Goal: Task Accomplishment & Management: Use online tool/utility

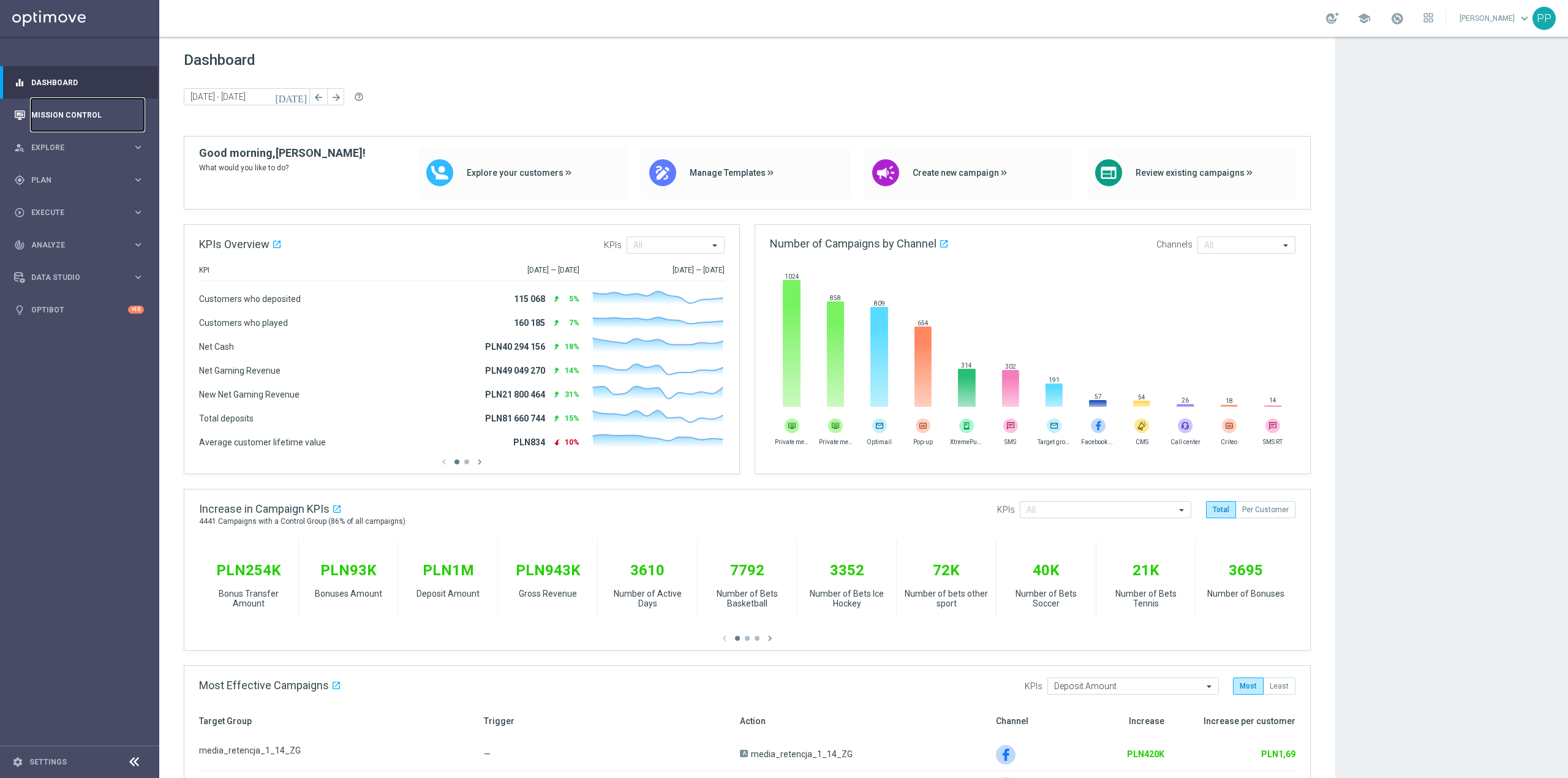
click at [82, 114] on link "Mission Control" at bounding box center [87, 114] width 113 height 32
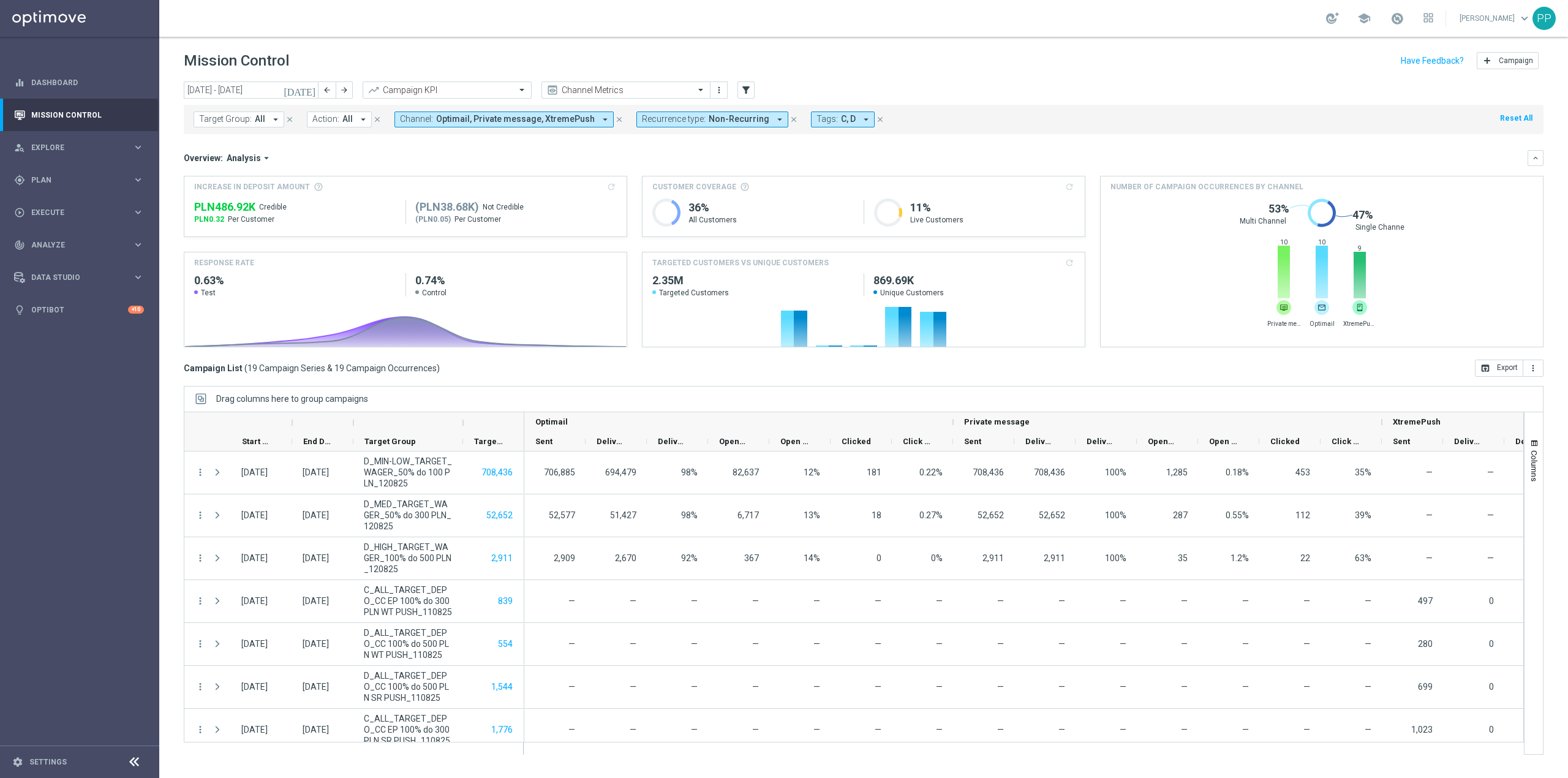
click at [841, 124] on span "C, D" at bounding box center [848, 119] width 15 height 10
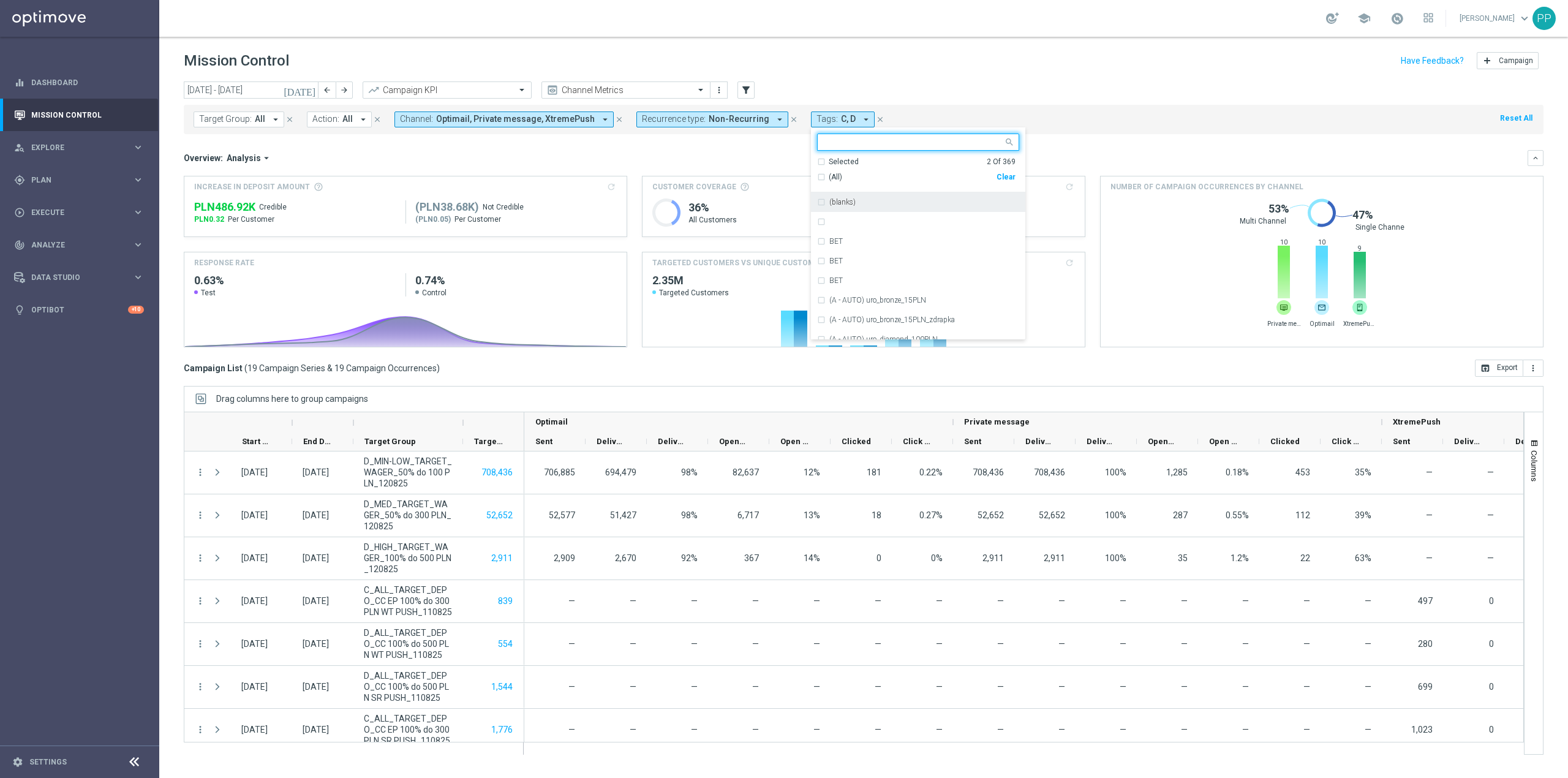
click at [0, 0] on div "Clear" at bounding box center [0, 0] width 0 height 0
click at [890, 147] on input "text" at bounding box center [913, 142] width 180 height 10
click at [883, 292] on div "REA" at bounding box center [924, 290] width 190 height 8
type input "rea"
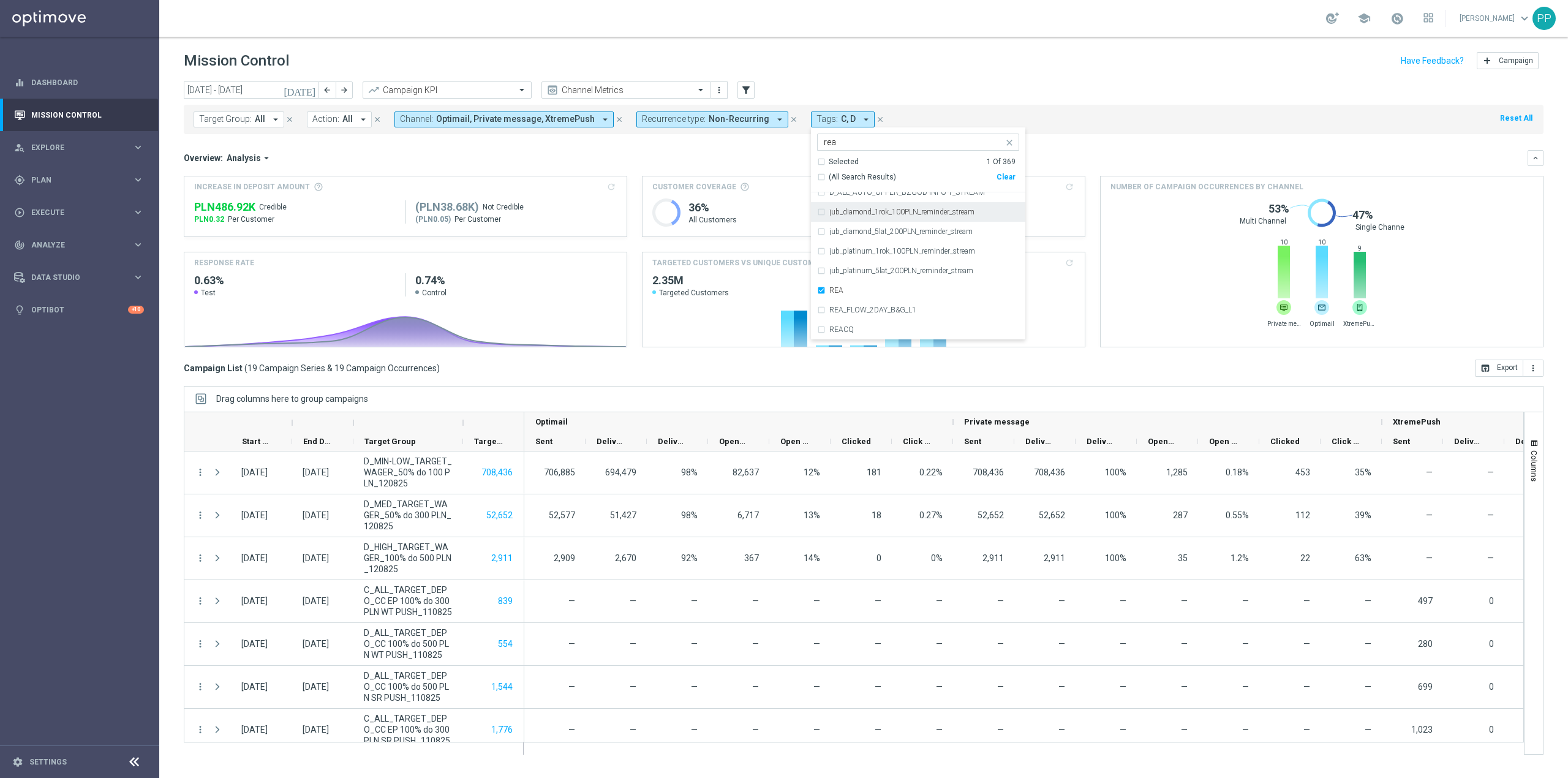
click at [881, 66] on div "Mission Control add Campaign" at bounding box center [863, 61] width 1360 height 24
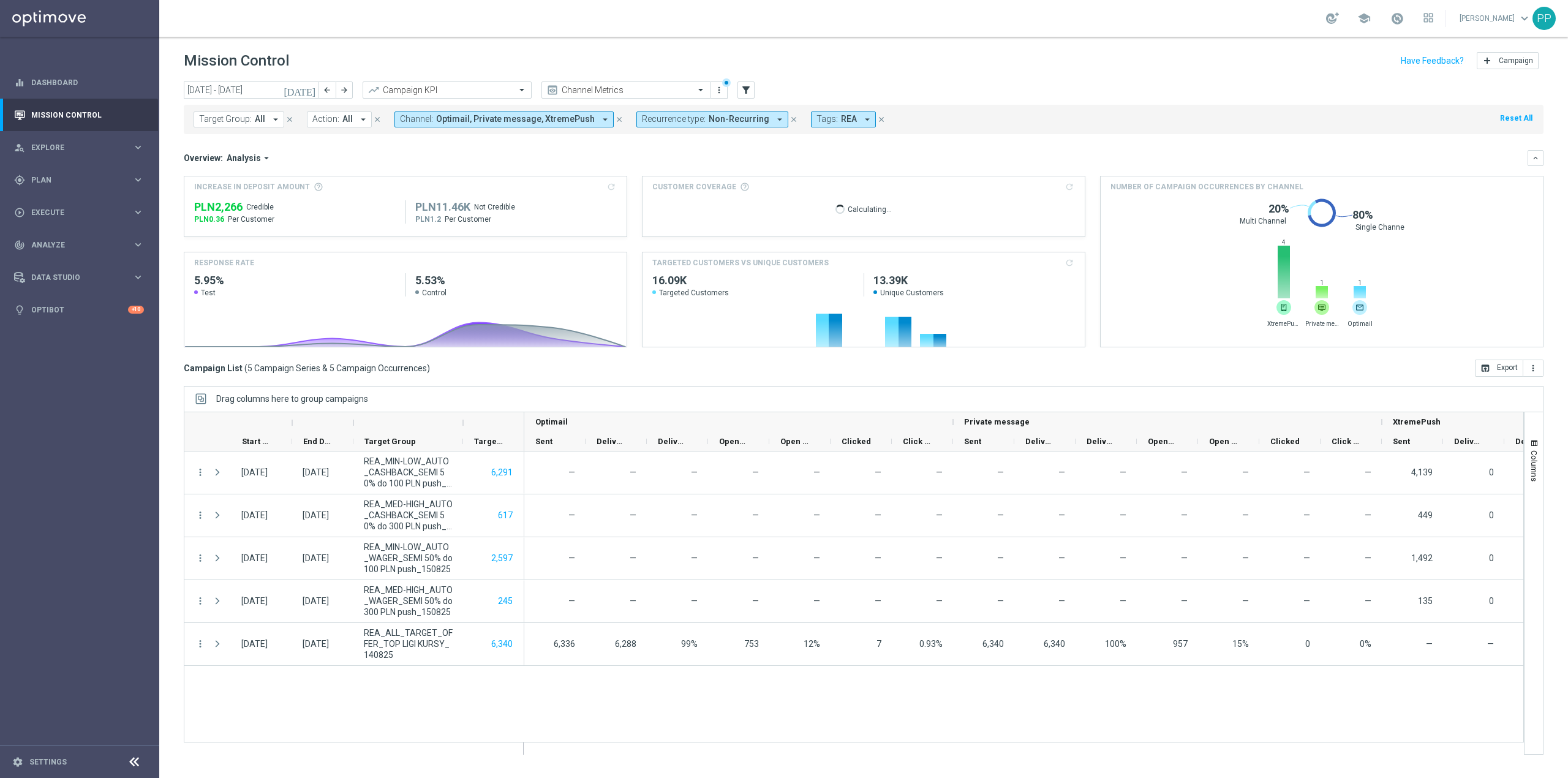
click at [659, 118] on span "Recurrence type:" at bounding box center [673, 119] width 64 height 10
click at [675, 206] on div "Recurring" at bounding box center [686, 212] width 87 height 20
click at [667, 189] on label "Non-Recurring" at bounding box center [678, 192] width 46 height 8
click at [679, 62] on div "Mission Control add Campaign" at bounding box center [863, 61] width 1360 height 24
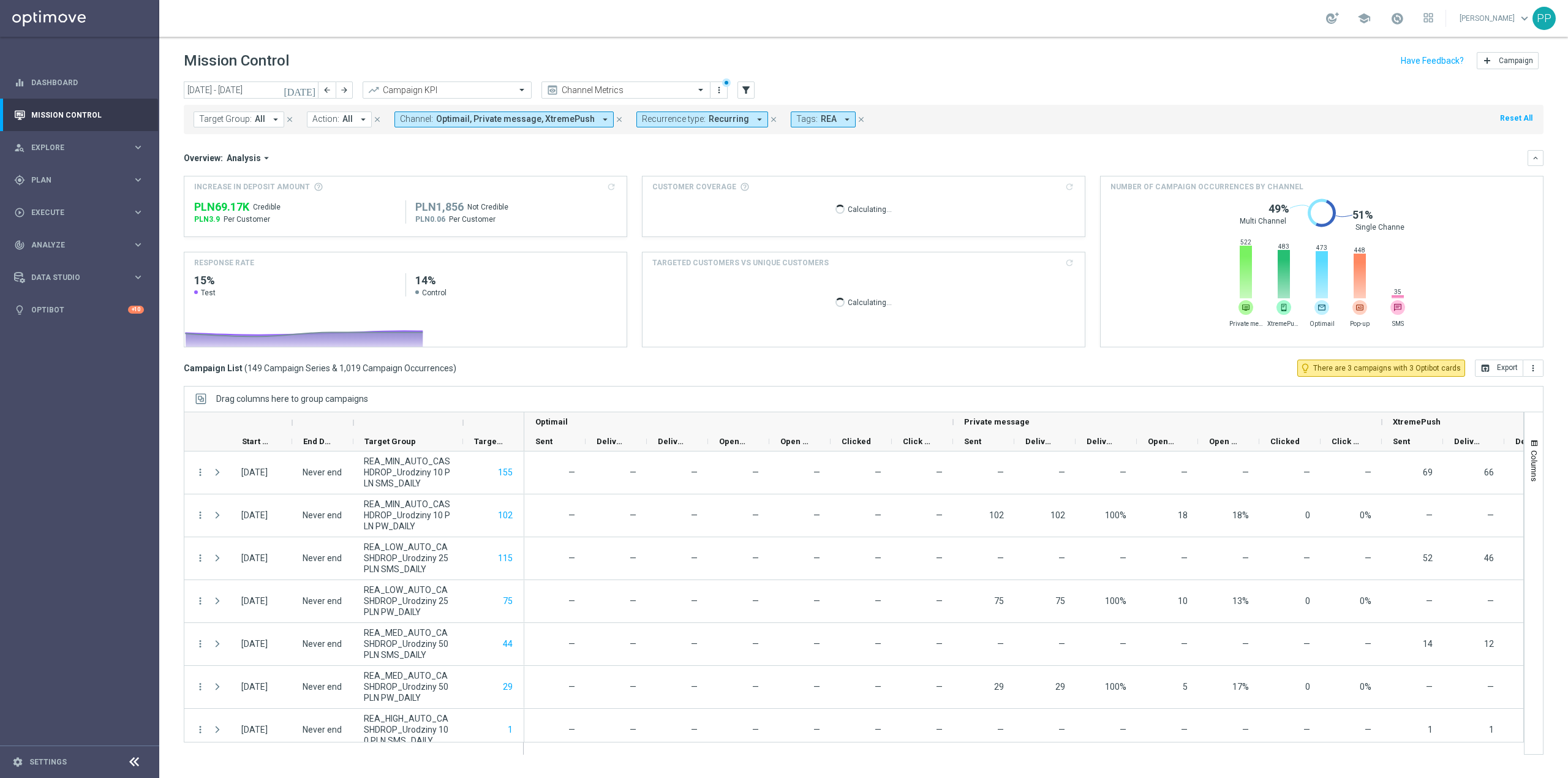
click at [709, 123] on span "Recurring" at bounding box center [729, 119] width 40 height 10
click at [677, 189] on label "Non-Recurring" at bounding box center [678, 192] width 46 height 8
click at [669, 209] on label "Recurring" at bounding box center [671, 212] width 31 height 8
click at [691, 62] on div "Mission Control add Campaign" at bounding box center [863, 61] width 1360 height 24
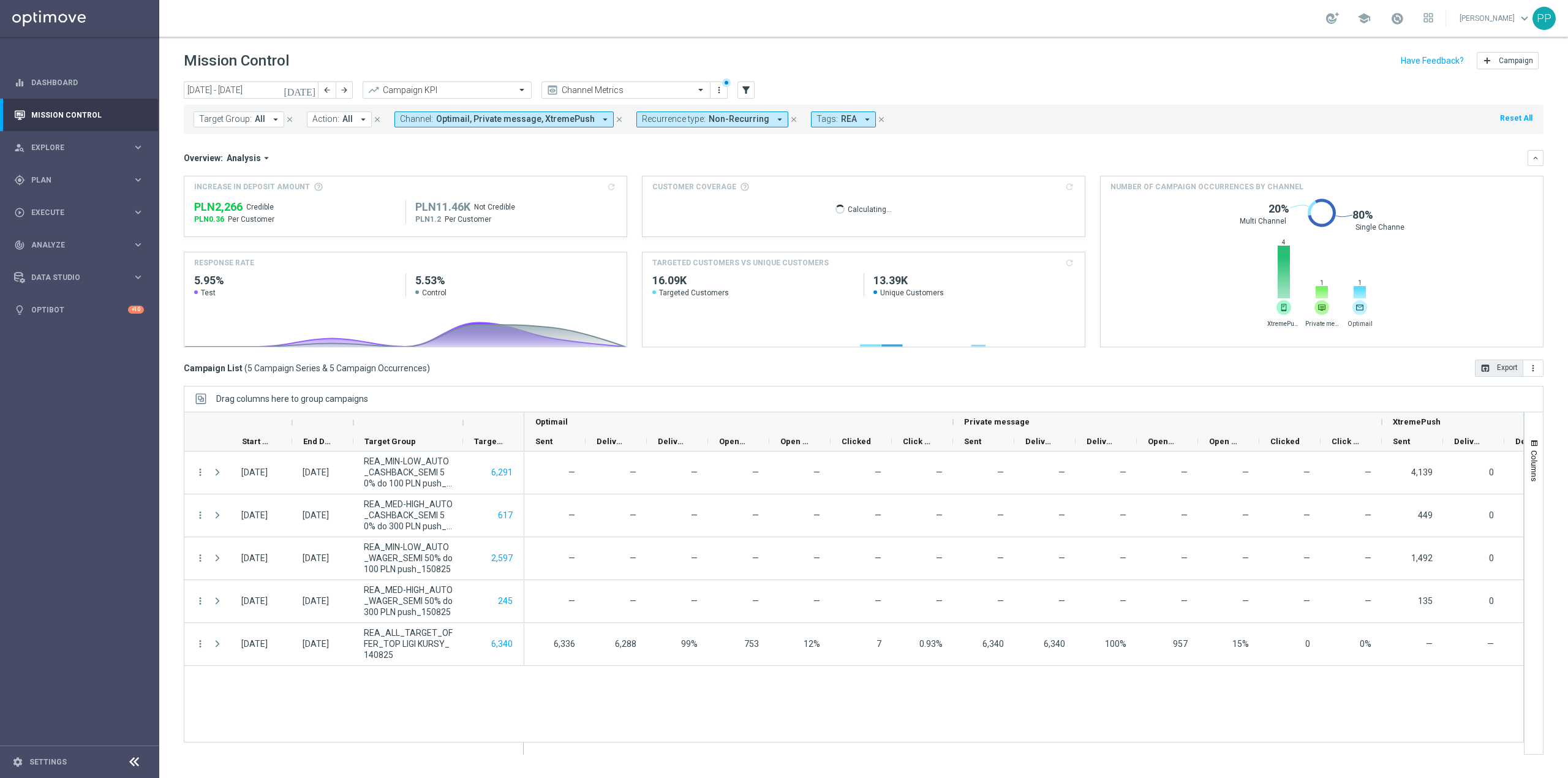
click at [1488, 371] on icon "open_in_browser" at bounding box center [1485, 368] width 10 height 10
click at [692, 120] on span "Recurrence type:" at bounding box center [673, 119] width 64 height 10
click at [668, 211] on label "Recurring" at bounding box center [671, 212] width 31 height 8
click at [669, 191] on label "Non-Recurring" at bounding box center [678, 192] width 46 height 8
click at [579, 165] on div "Overview: Analysis arrow_drop_down keyboard_arrow_down" at bounding box center [863, 158] width 1360 height 16
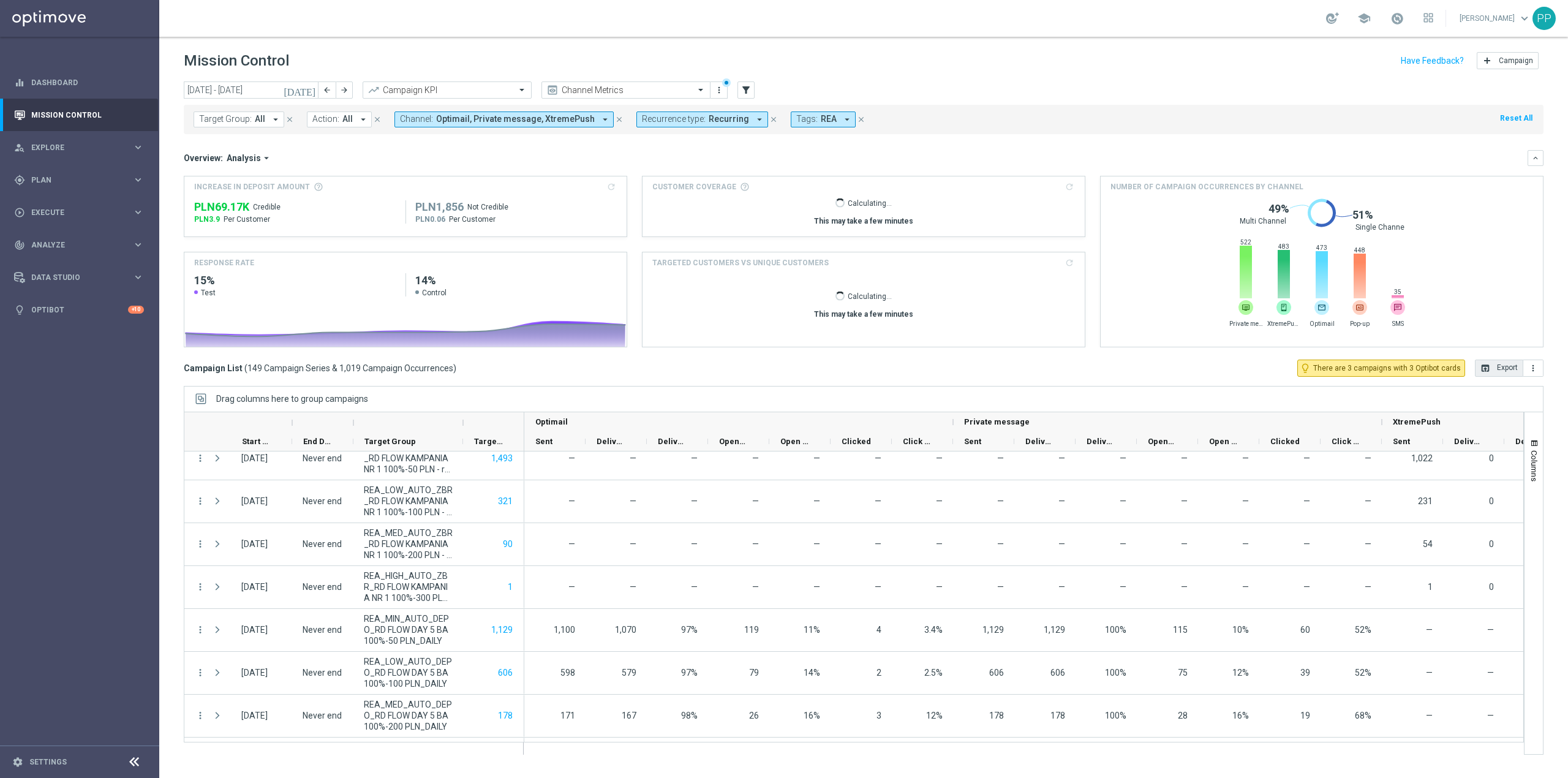
scroll to position [4411, 0]
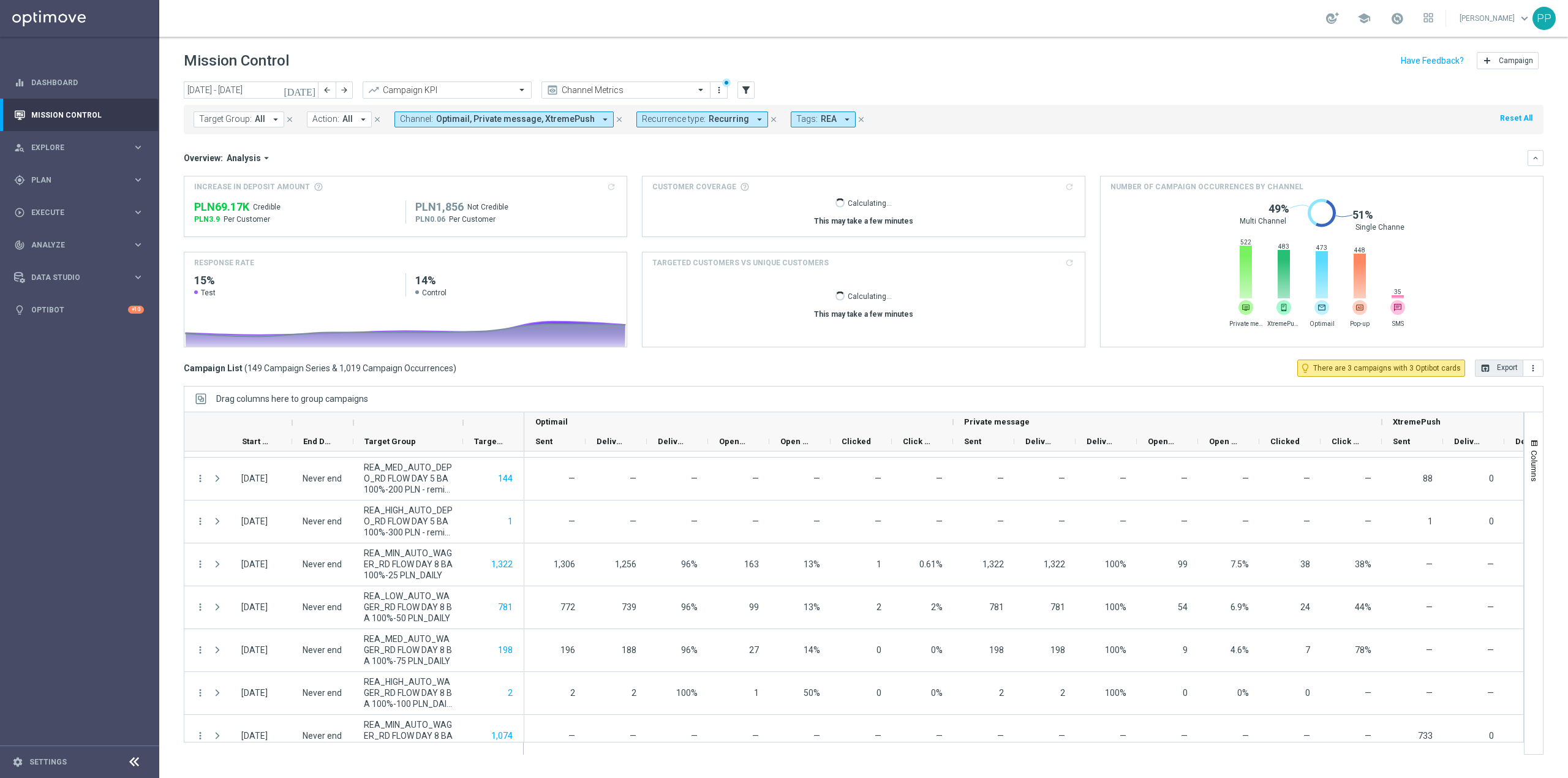
click at [223, 116] on span "Target Group:" at bounding box center [225, 119] width 53 height 10
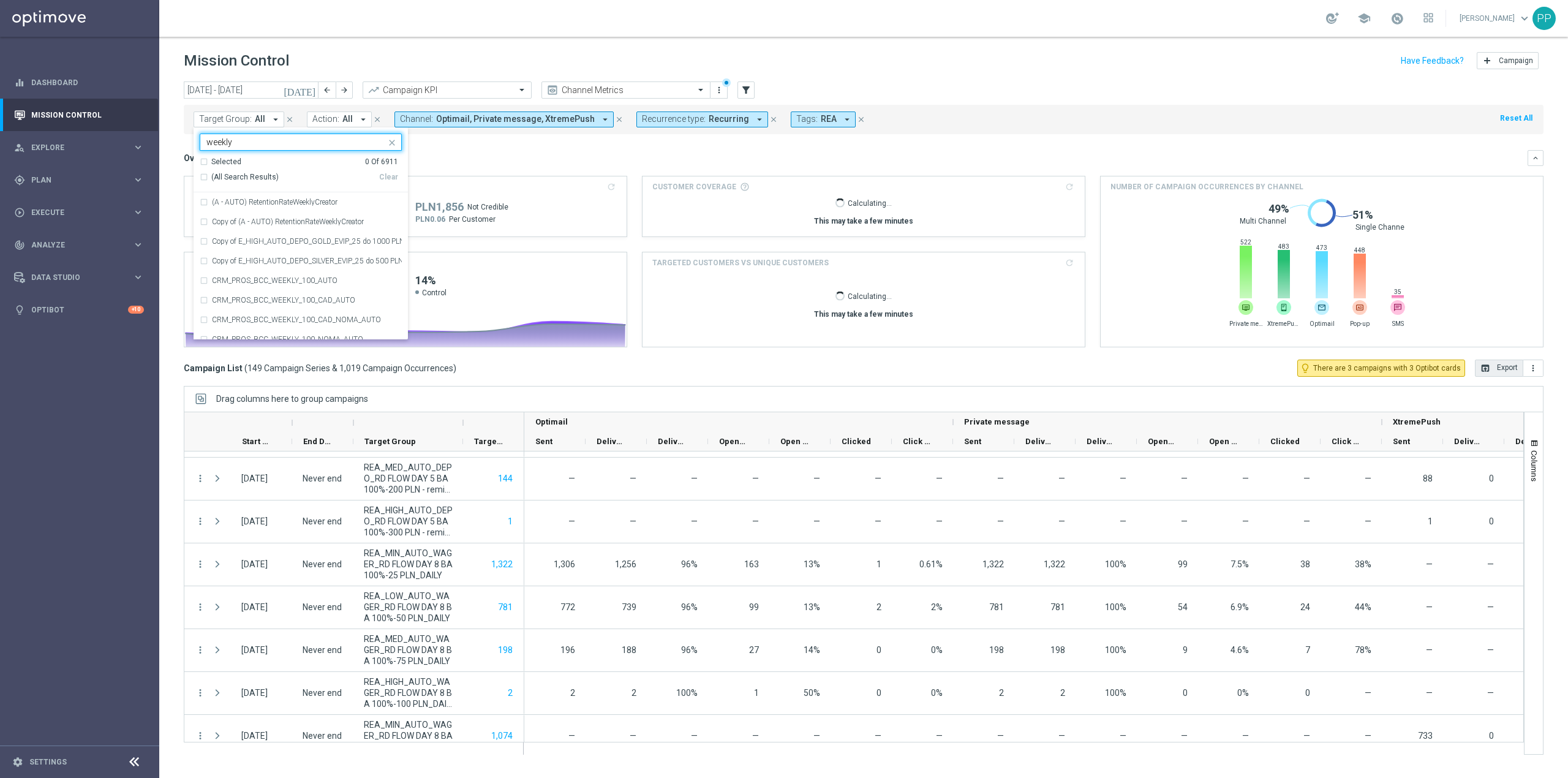
click at [246, 172] on span "(All Search Results)" at bounding box center [245, 177] width 68 height 10
type input "weekly"
click at [448, 157] on div "Overview: Analysis arrow_drop_down" at bounding box center [856, 158] width 1344 height 11
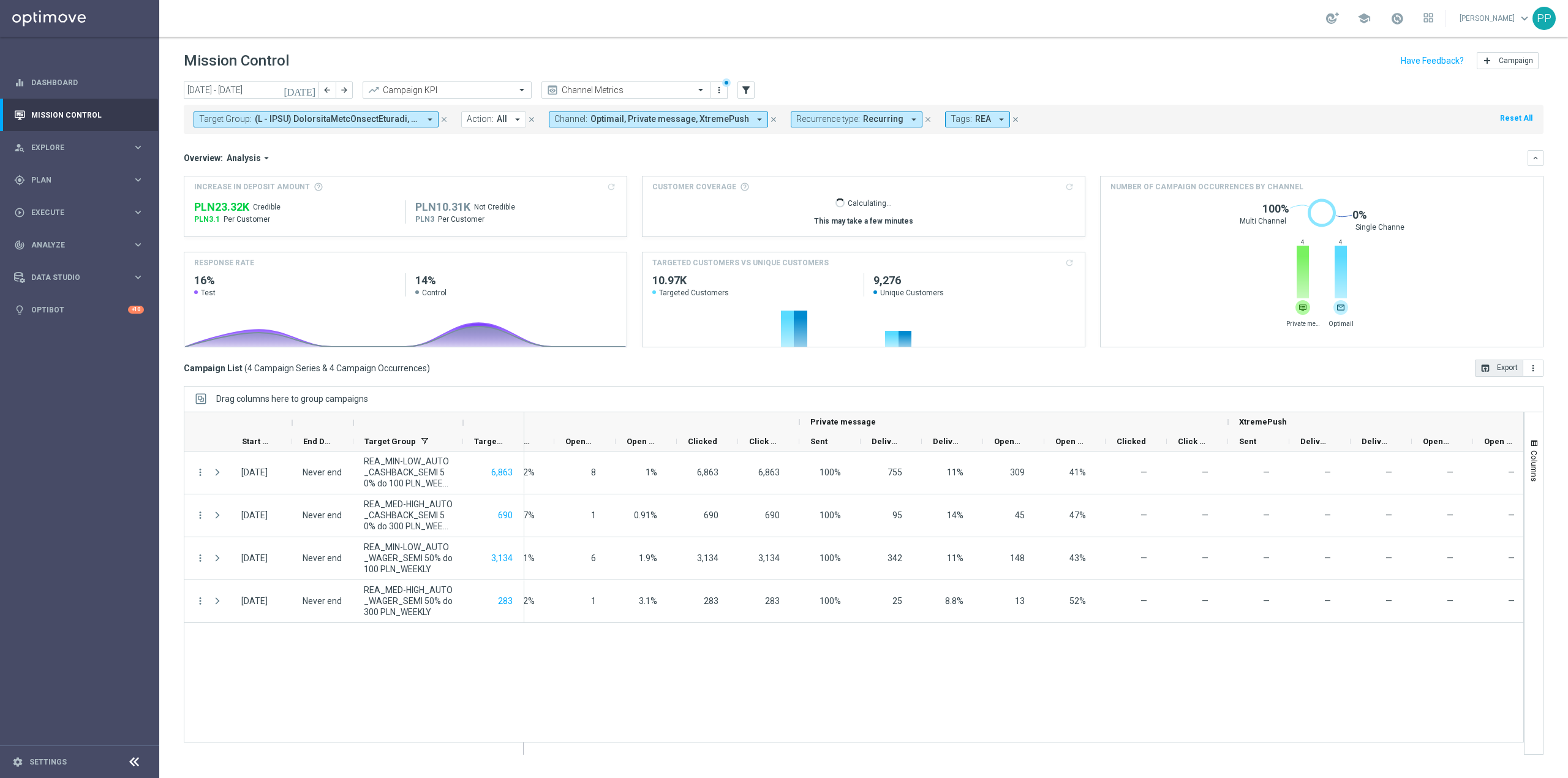
scroll to position [0, 0]
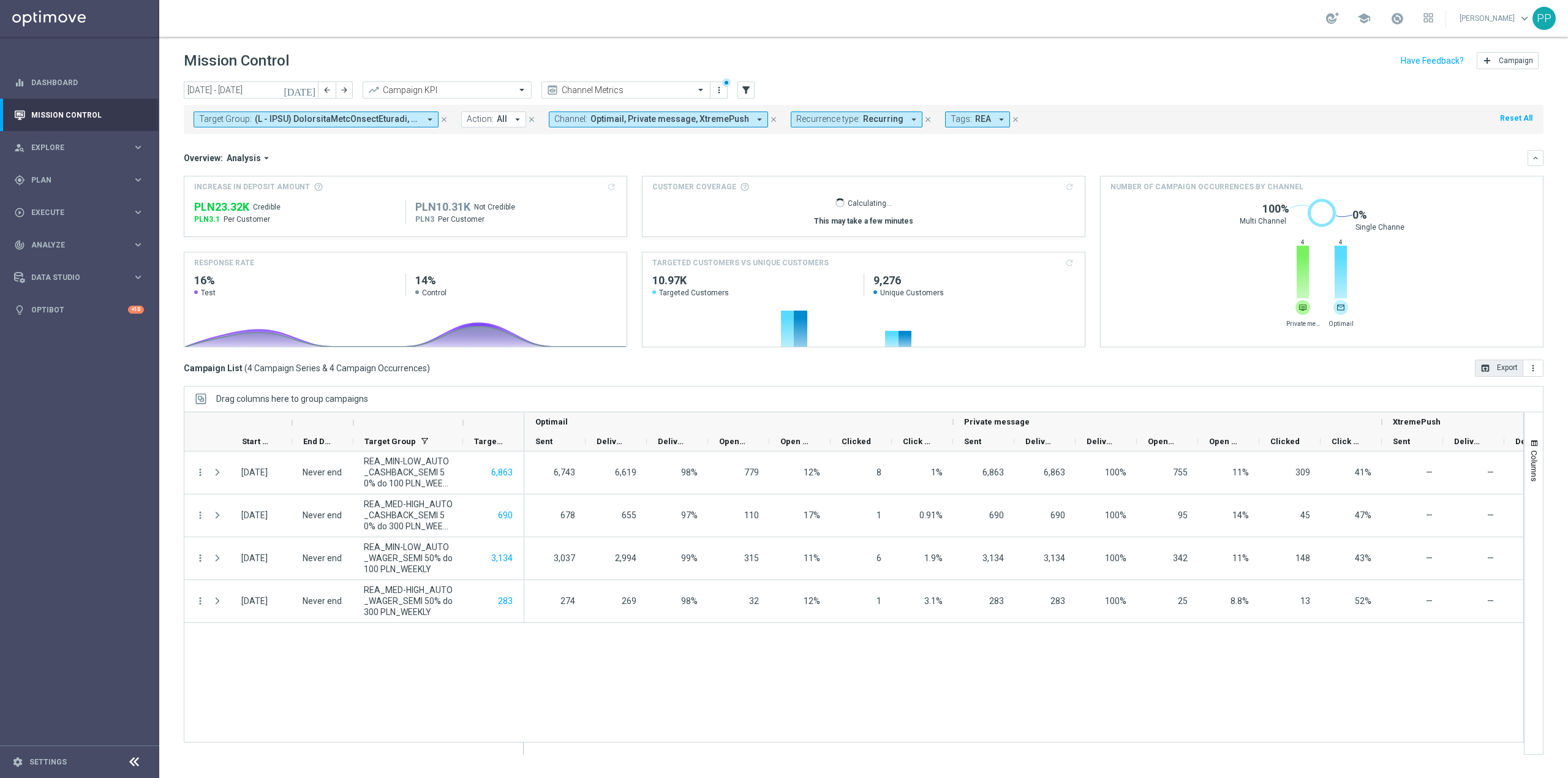
click at [1504, 373] on button "open_in_browser Export" at bounding box center [1499, 368] width 49 height 17
